Goal: Information Seeking & Learning: Learn about a topic

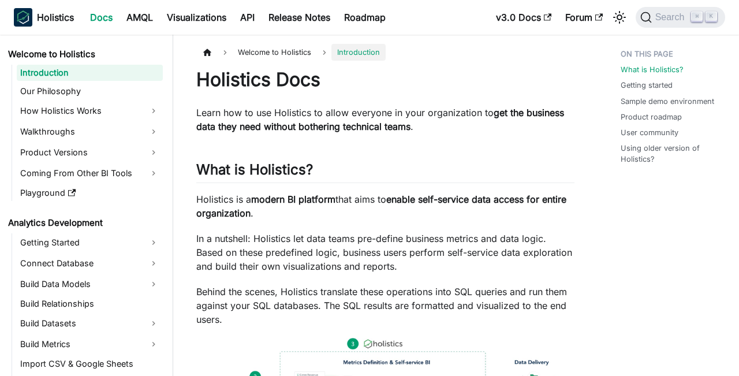
click at [84, 227] on link "Analytics Development" at bounding box center [84, 223] width 158 height 16
click at [368, 22] on link "Roadmap" at bounding box center [364, 17] width 55 height 18
click at [260, 23] on link "API" at bounding box center [247, 17] width 28 height 18
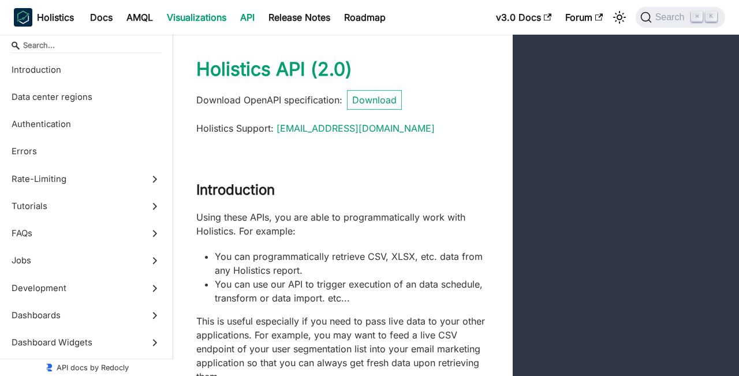
click at [214, 20] on link "Visualizations" at bounding box center [196, 17] width 73 height 18
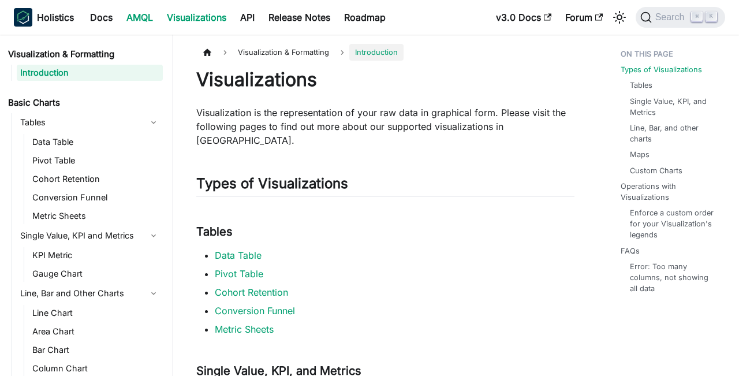
click at [144, 19] on link "AMQL" at bounding box center [139, 17] width 40 height 18
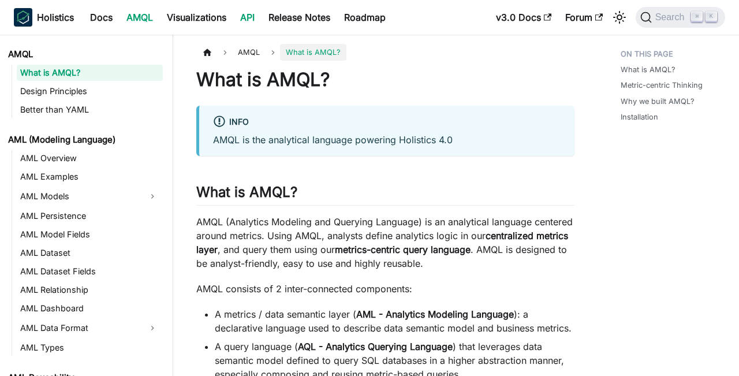
click at [256, 19] on link "API" at bounding box center [247, 17] width 28 height 18
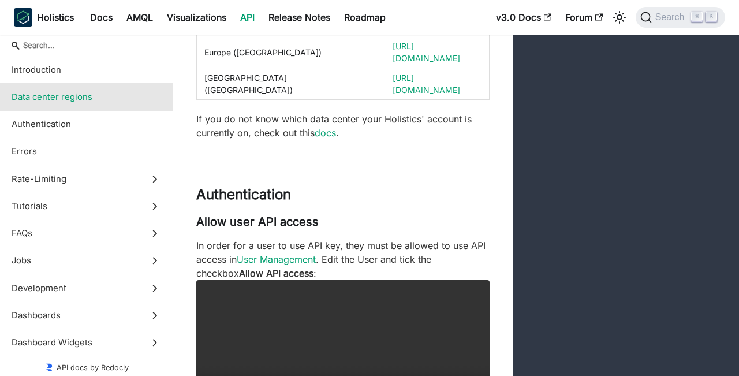
scroll to position [607, 0]
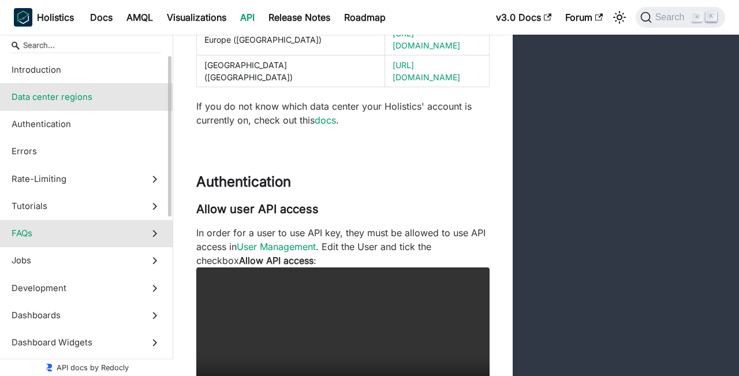
click at [84, 227] on span "FAQs" at bounding box center [76, 233] width 128 height 13
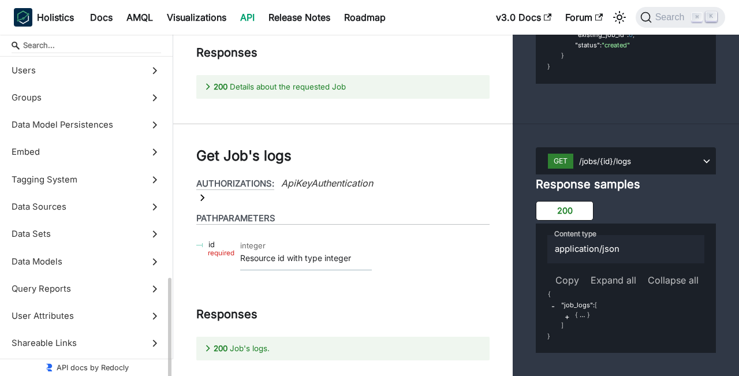
scroll to position [503, 0]
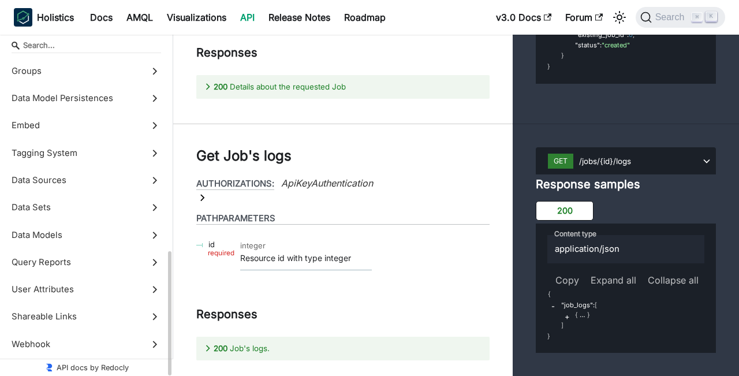
click at [104, 367] on link "API docs by Redocly" at bounding box center [86, 366] width 173 height 17
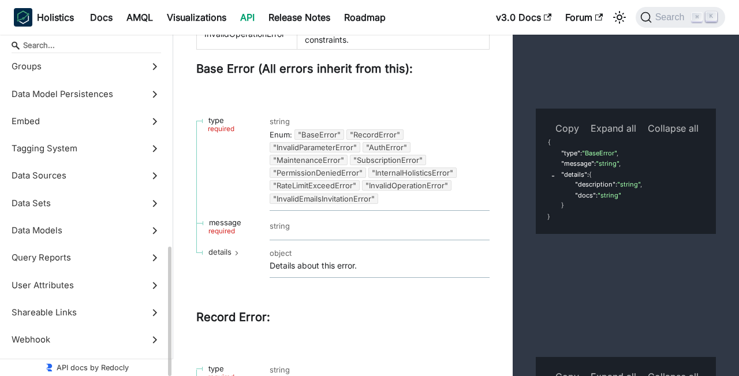
scroll to position [993, 0]
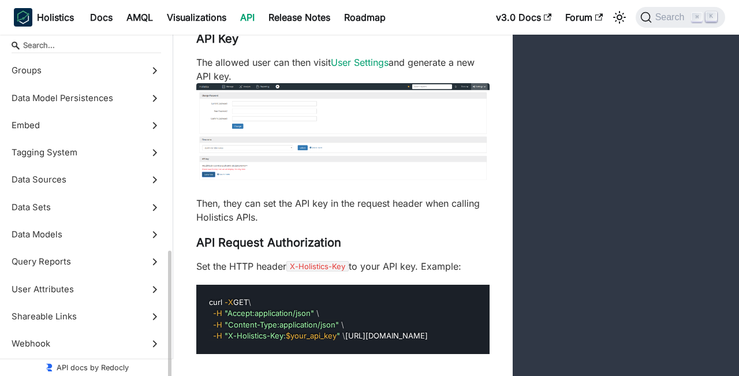
scroll to position [463, 0]
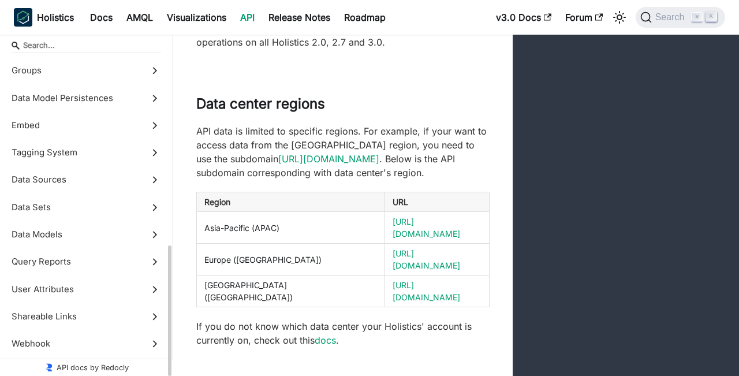
scroll to position [122, 0]
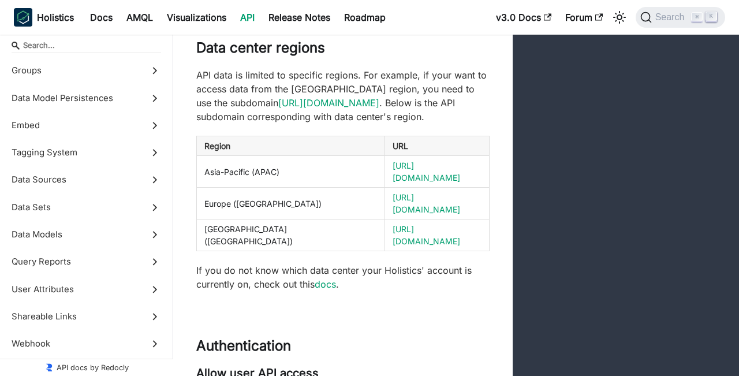
scroll to position [430, 0]
